Goal: Task Accomplishment & Management: Use online tool/utility

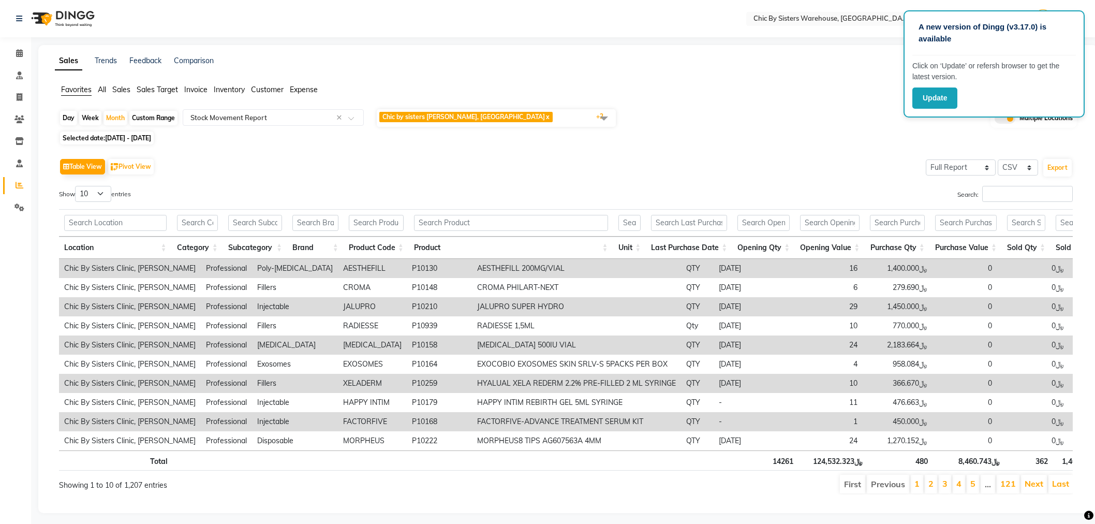
select select "full_report"
select select "csv"
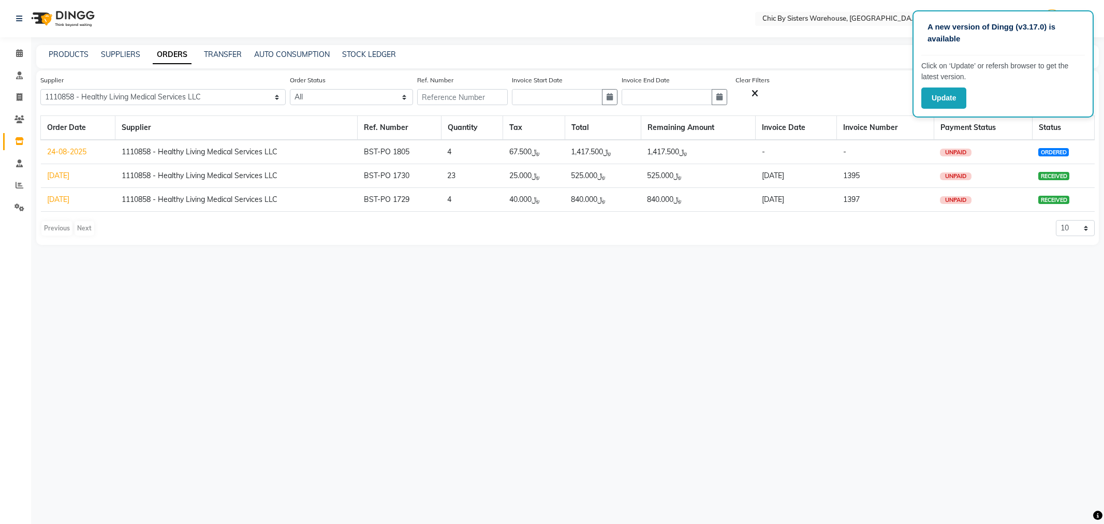
select select "3629"
click at [941, 100] on button "Update" at bounding box center [943, 97] width 45 height 21
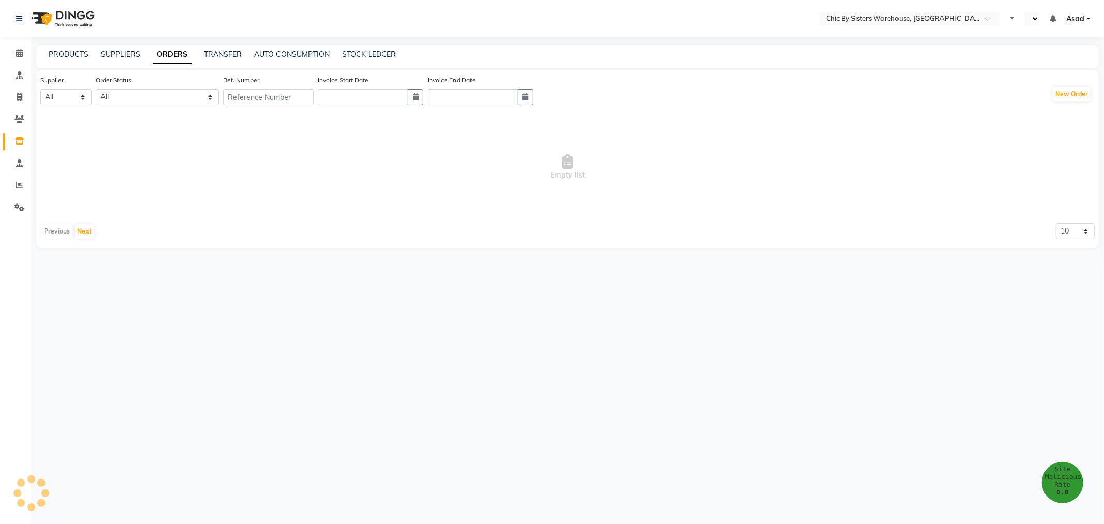
select select "en"
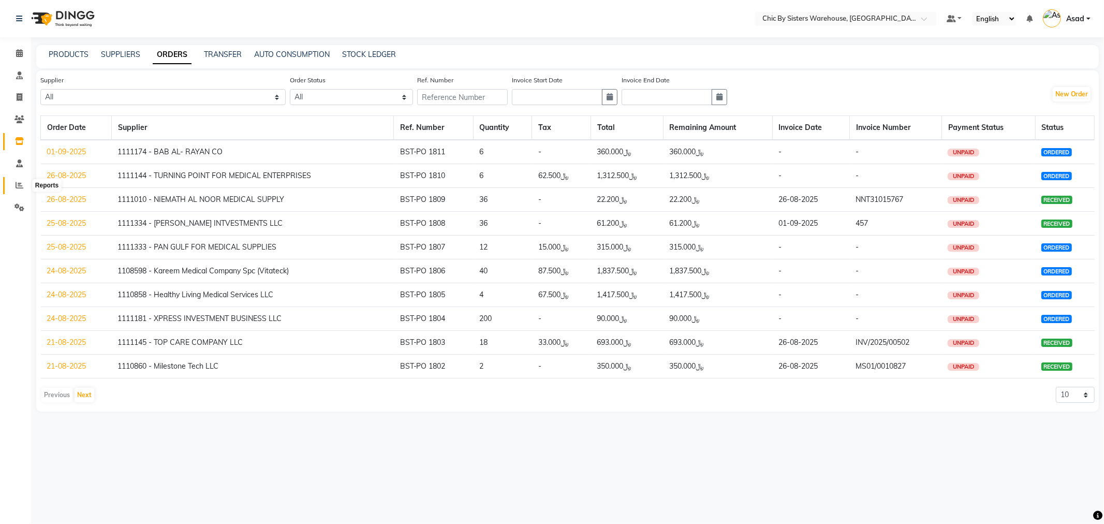
click at [25, 186] on span at bounding box center [19, 186] width 18 height 12
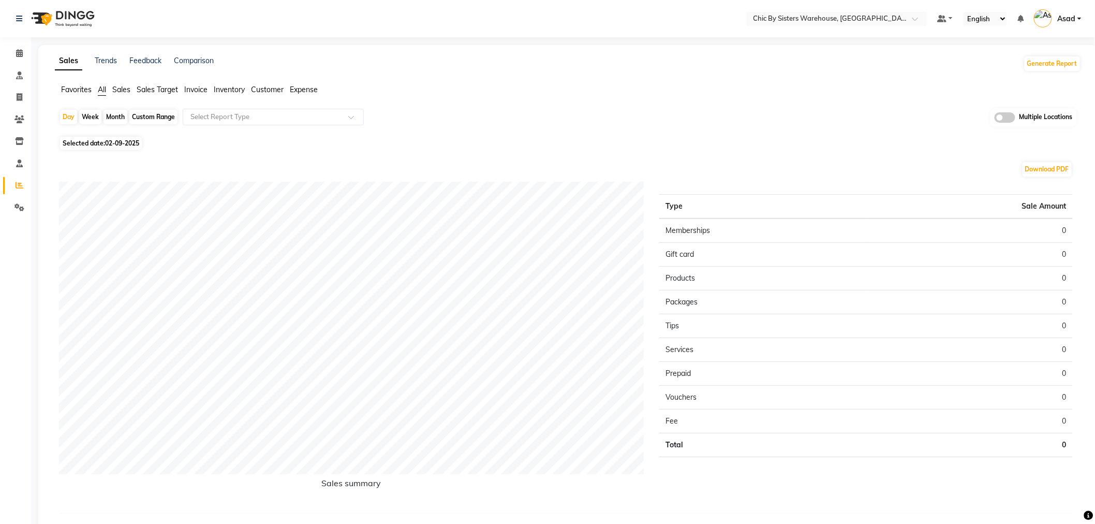
click at [122, 114] on div "Month" at bounding box center [115, 117] width 24 height 14
select select "9"
select select "2025"
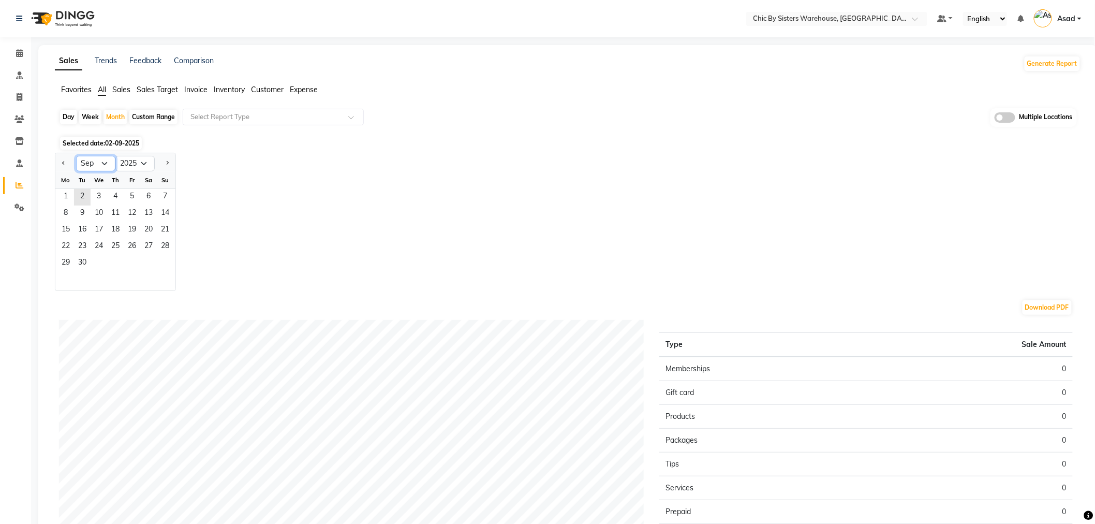
click at [102, 164] on select "Jan Feb Mar Apr May Jun Jul Aug Sep Oct Nov Dec" at bounding box center [95, 164] width 39 height 16
select select "8"
click at [76, 156] on select "Jan Feb Mar Apr May Jun Jul Aug Sep Oct Nov Dec" at bounding box center [95, 164] width 39 height 16
click at [133, 194] on span "1" at bounding box center [132, 197] width 17 height 17
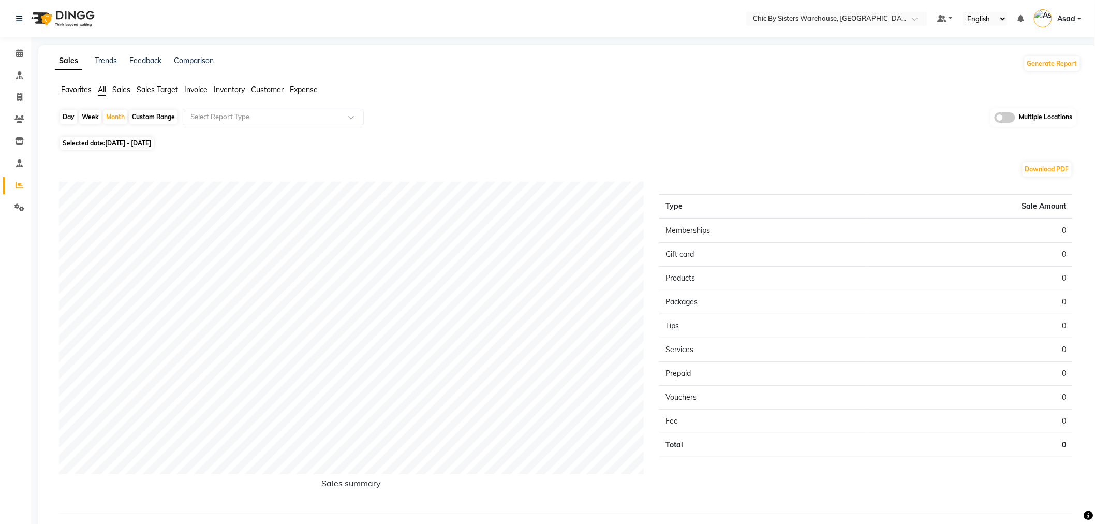
click at [69, 90] on span "Favorites" at bounding box center [76, 89] width 31 height 9
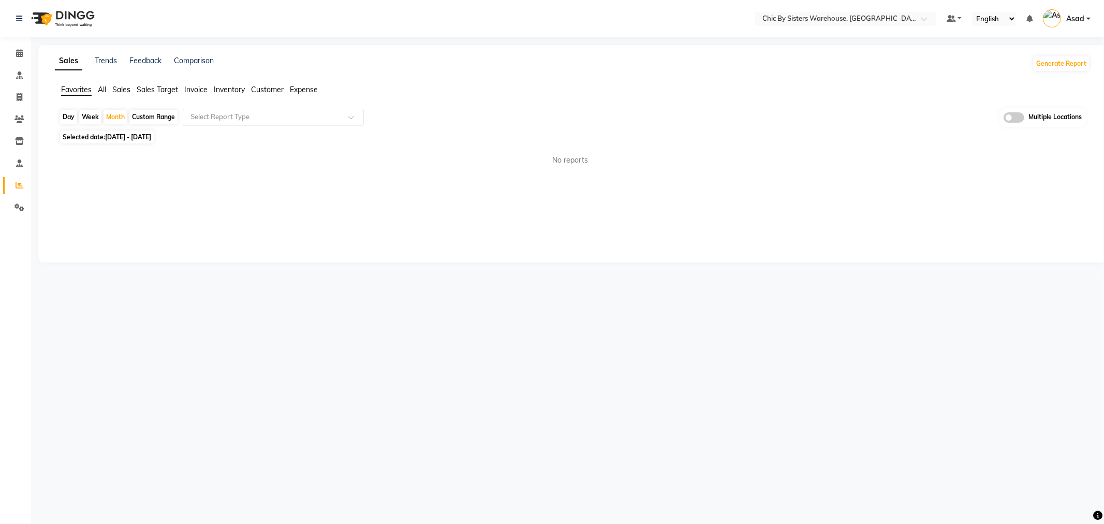
click at [284, 118] on input "text" at bounding box center [262, 117] width 149 height 10
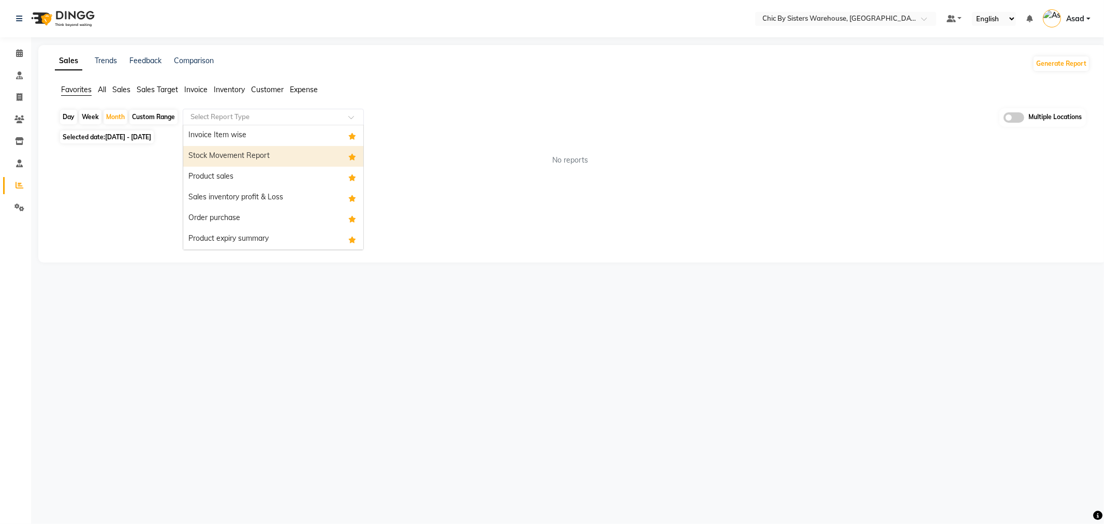
click at [278, 153] on div "Stock Movement Report" at bounding box center [273, 156] width 180 height 21
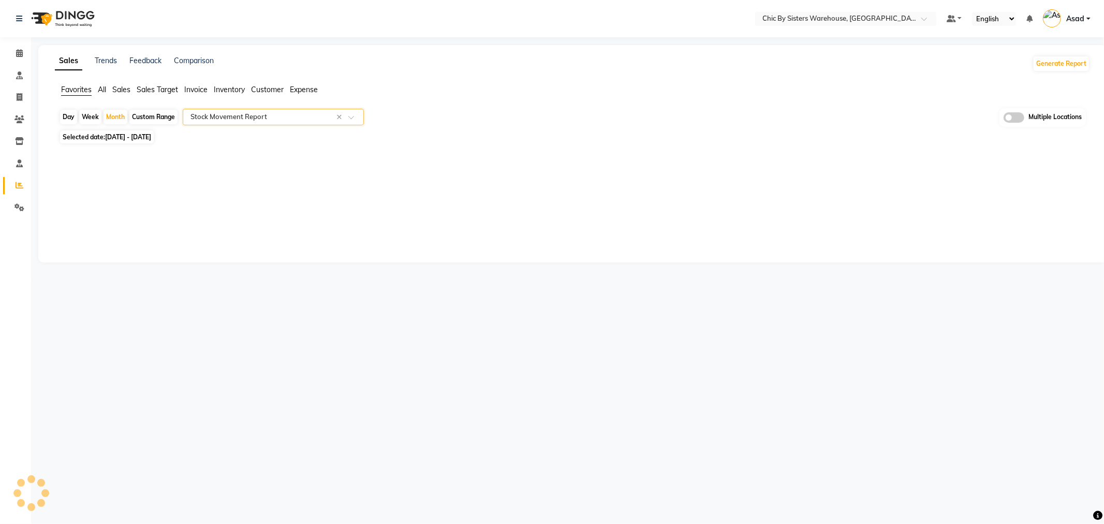
select select "full_report"
select select "csv"
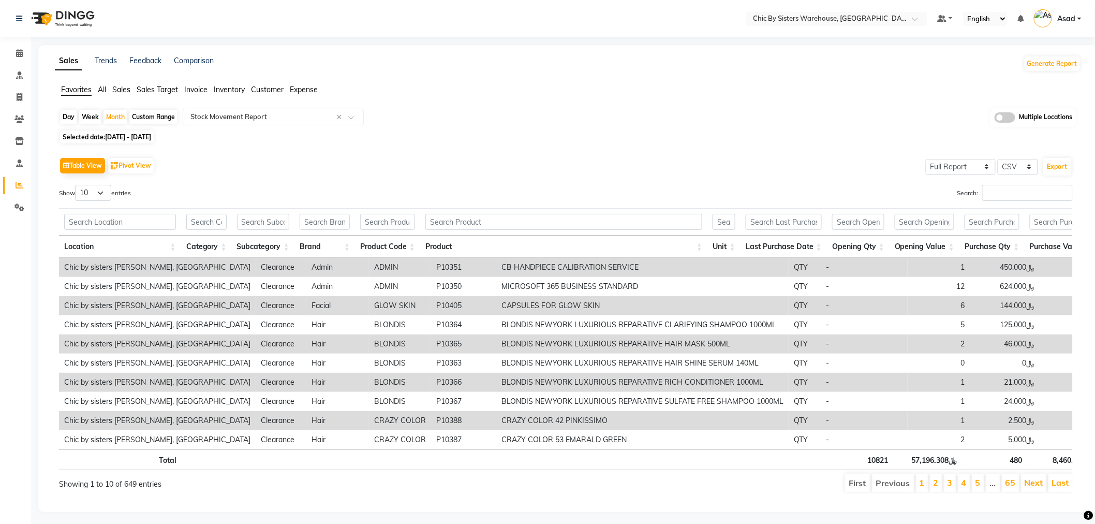
click at [1010, 118] on span at bounding box center [1004, 117] width 21 height 10
click at [994, 119] on input "checkbox" at bounding box center [994, 119] width 0 height 0
click at [532, 123] on span "Chic by sisters Warehouse, Oman x" at bounding box center [496, 118] width 239 height 18
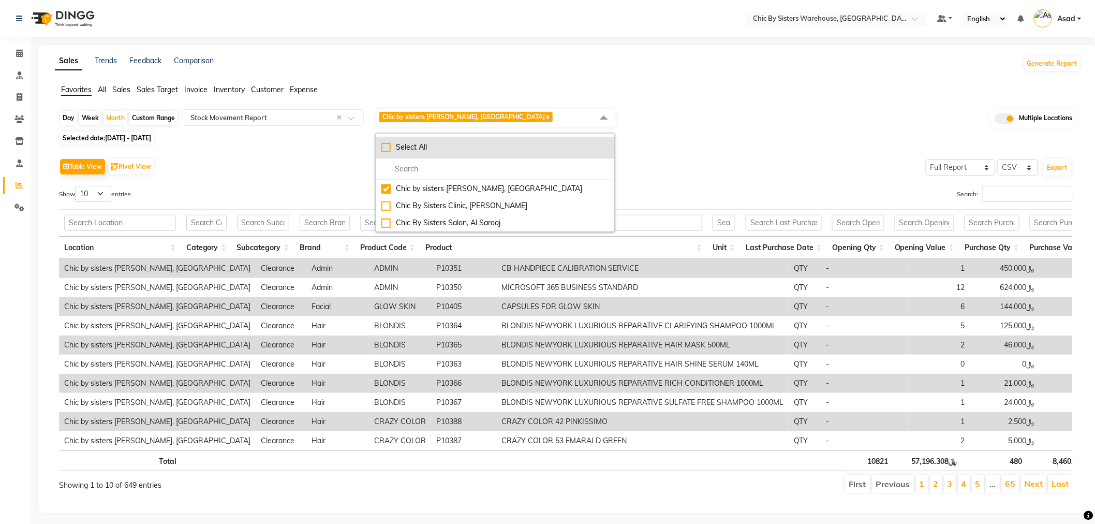
click at [431, 151] on div "Select All" at bounding box center [495, 147] width 228 height 11
checkbox input "true"
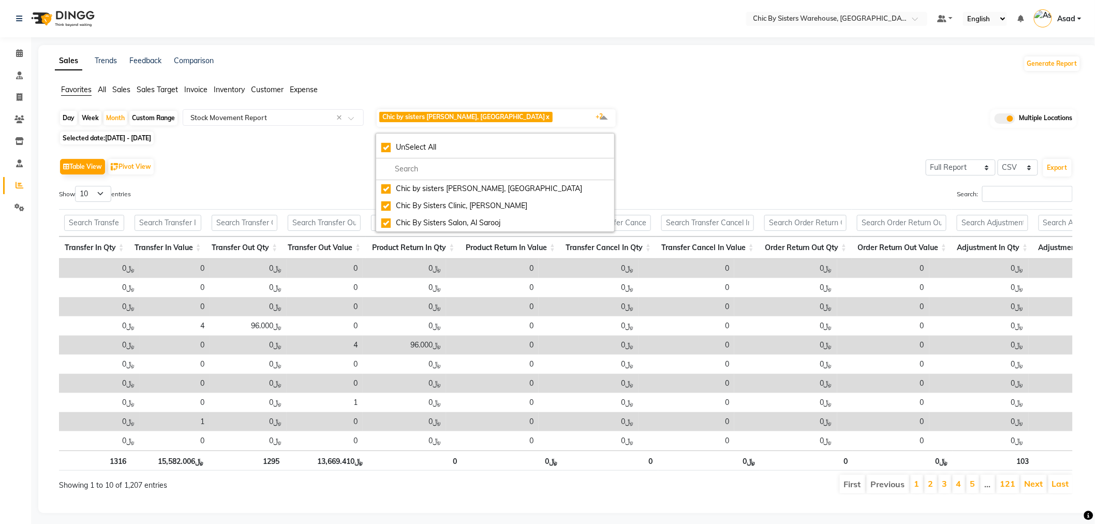
scroll to position [0, 1907]
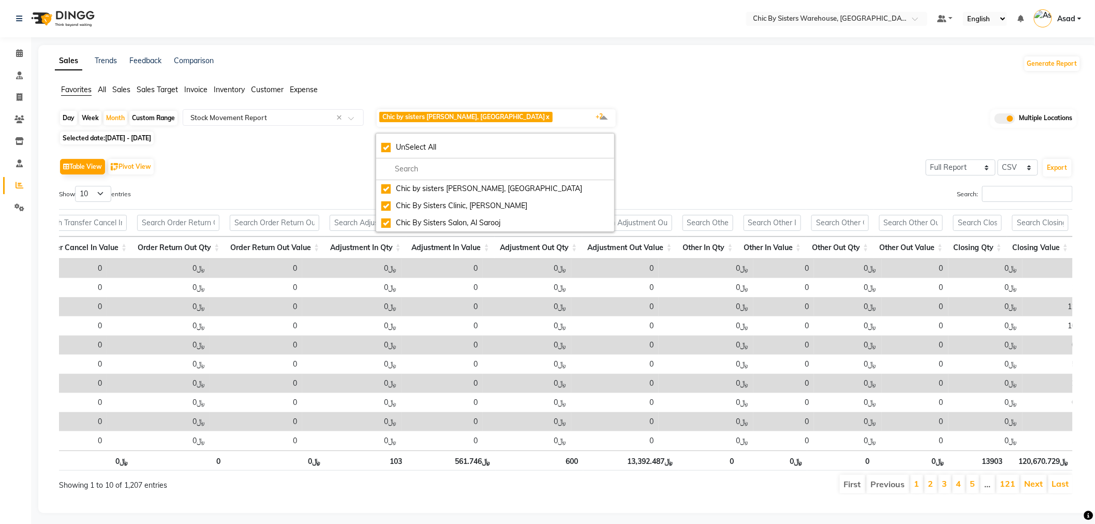
click at [821, 133] on div "Selected date: 01-08-2025 - 31-08-2025" at bounding box center [570, 137] width 1022 height 11
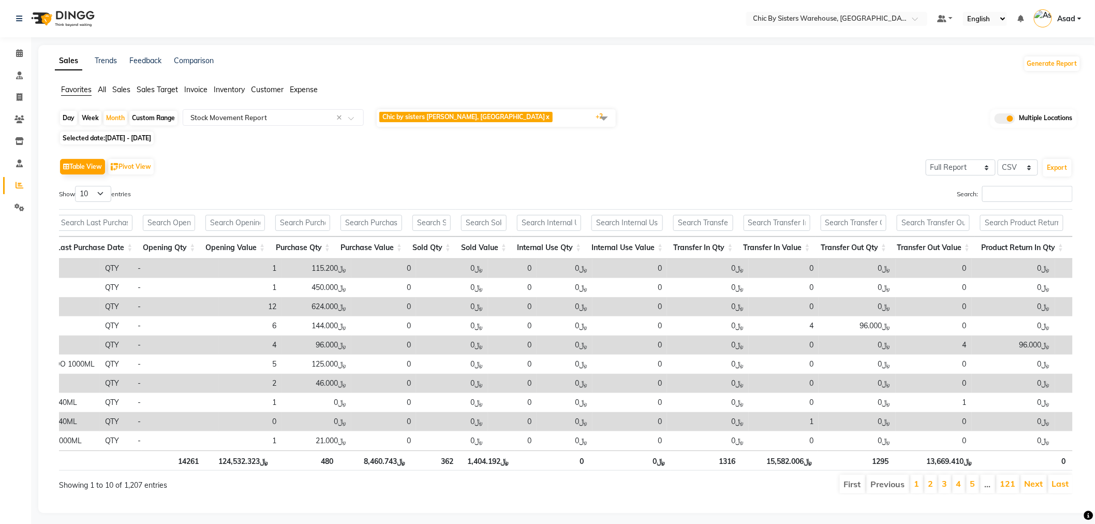
scroll to position [0, 502]
